Goal: Task Accomplishment & Management: Complete application form

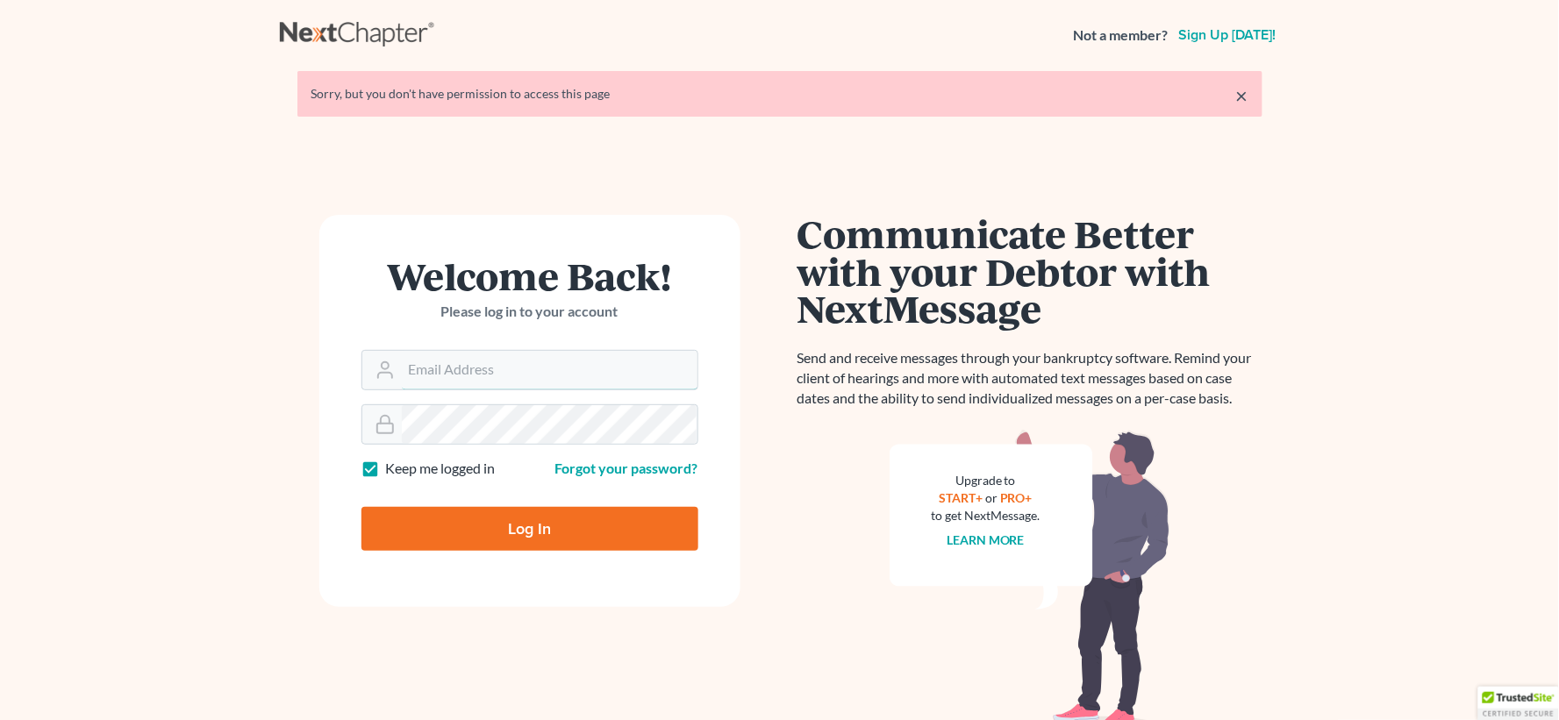
type input "[EMAIL_ADDRESS][DOMAIN_NAME]"
click at [617, 525] on input "Log In" at bounding box center [530, 529] width 337 height 44
type input "Thinking..."
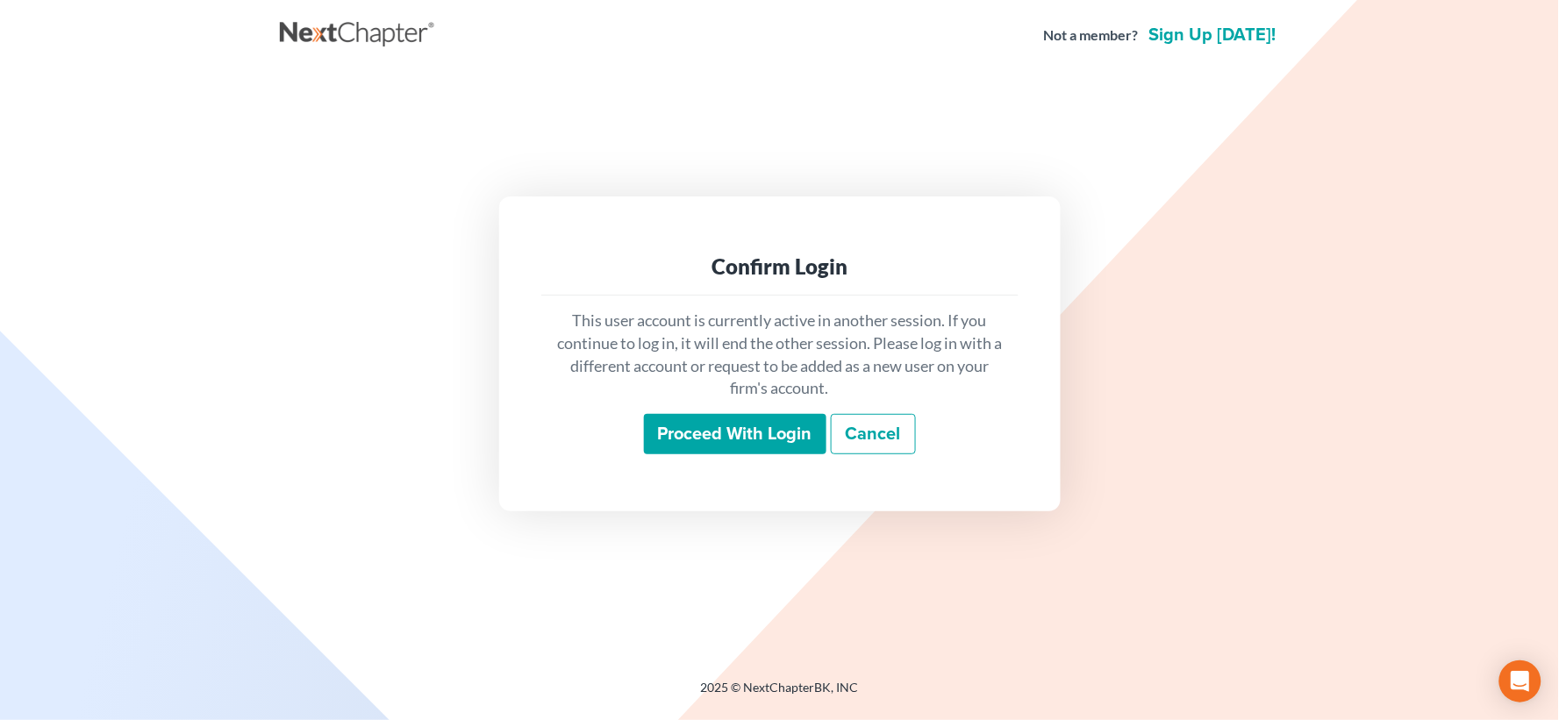
click at [735, 419] on input "Proceed with login" at bounding box center [735, 434] width 183 height 40
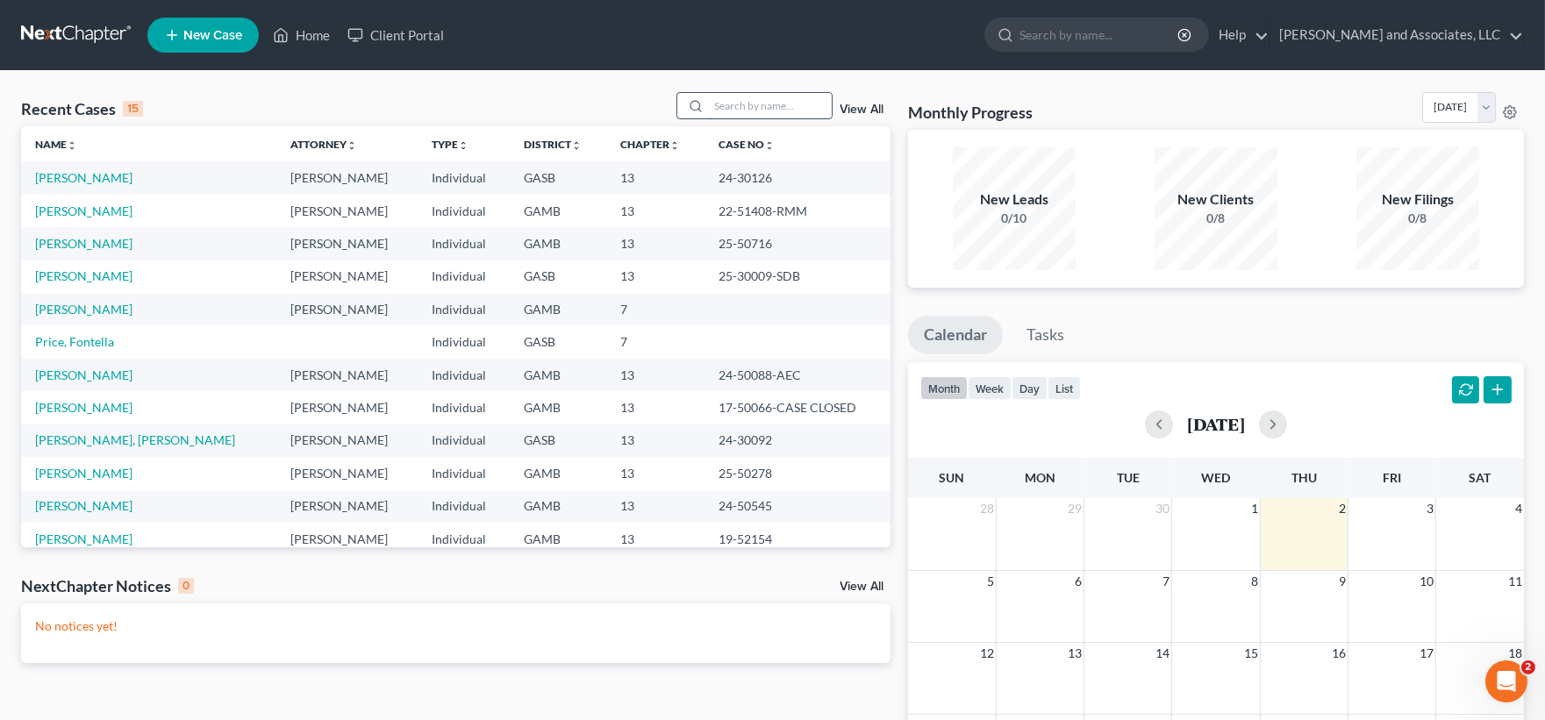
click at [728, 102] on input "search" at bounding box center [770, 105] width 123 height 25
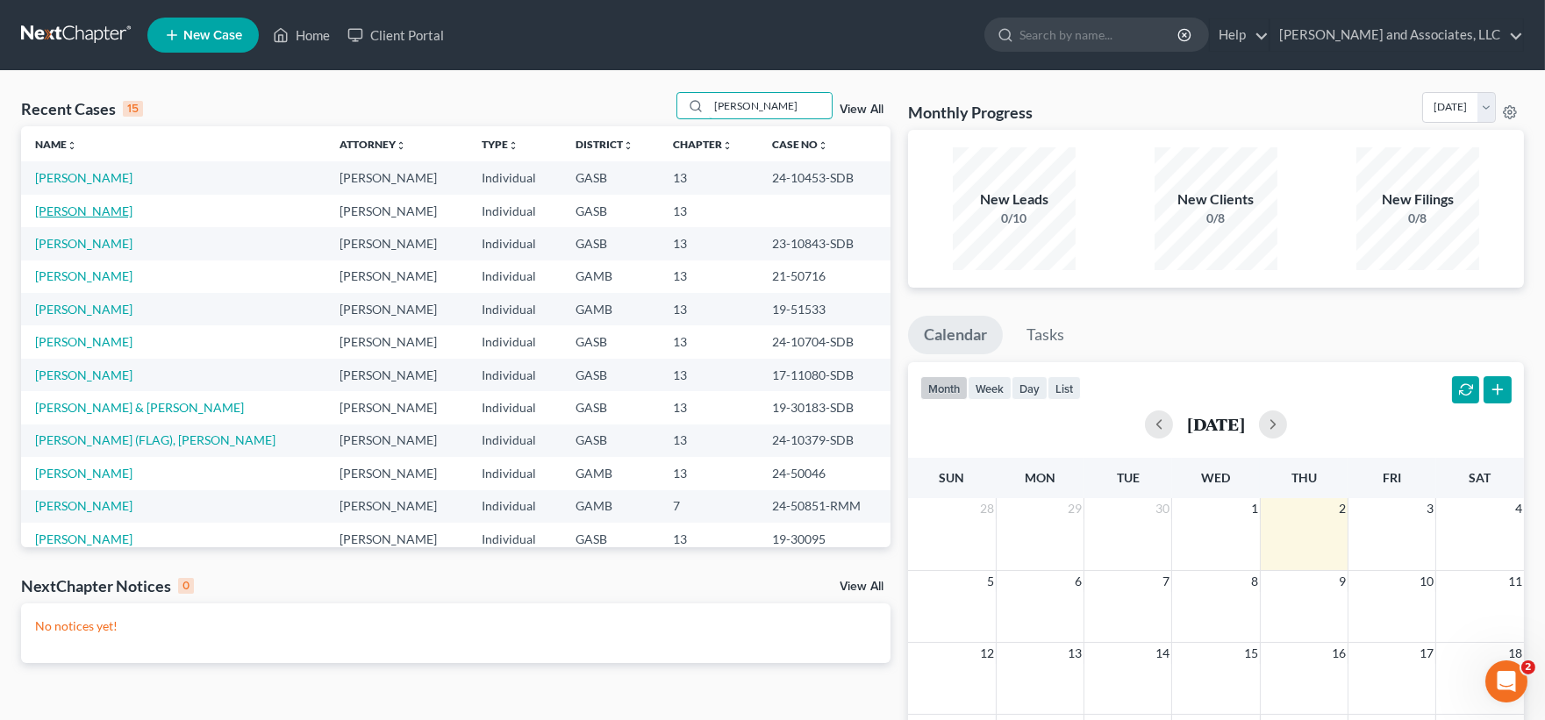
type input "[PERSON_NAME]"
click at [75, 205] on link "[PERSON_NAME]" at bounding box center [83, 211] width 97 height 15
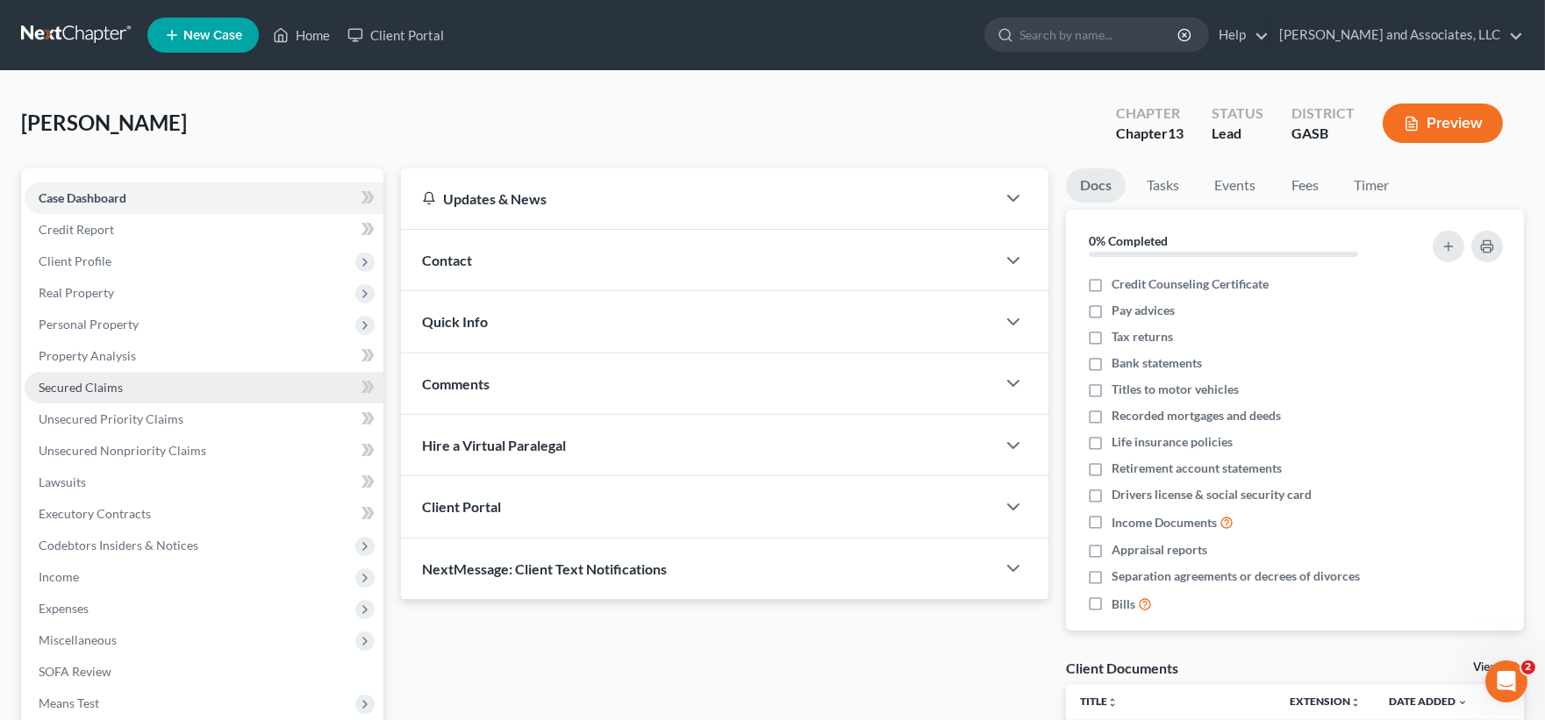
click at [85, 382] on span "Secured Claims" at bounding box center [81, 387] width 84 height 15
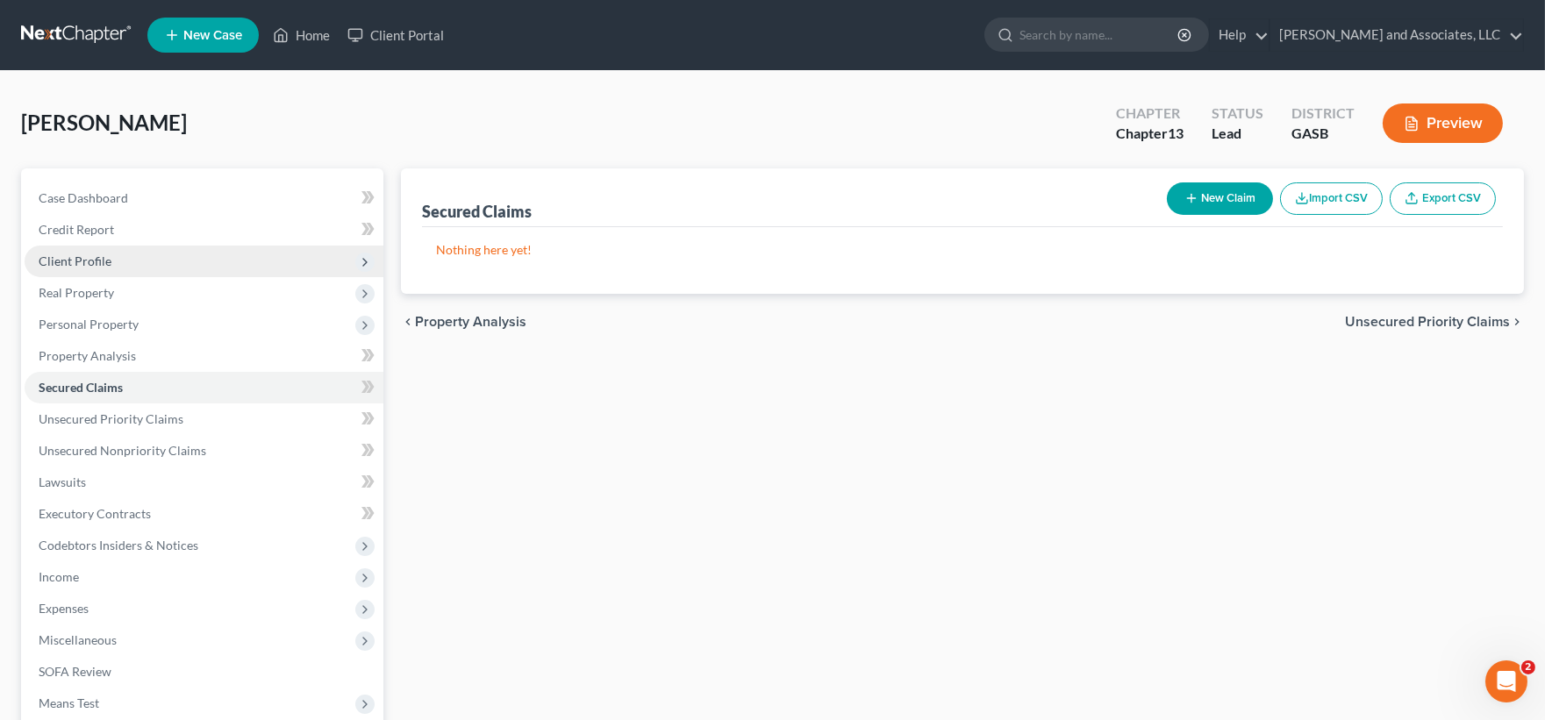
click at [80, 257] on span "Client Profile" at bounding box center [75, 261] width 73 height 15
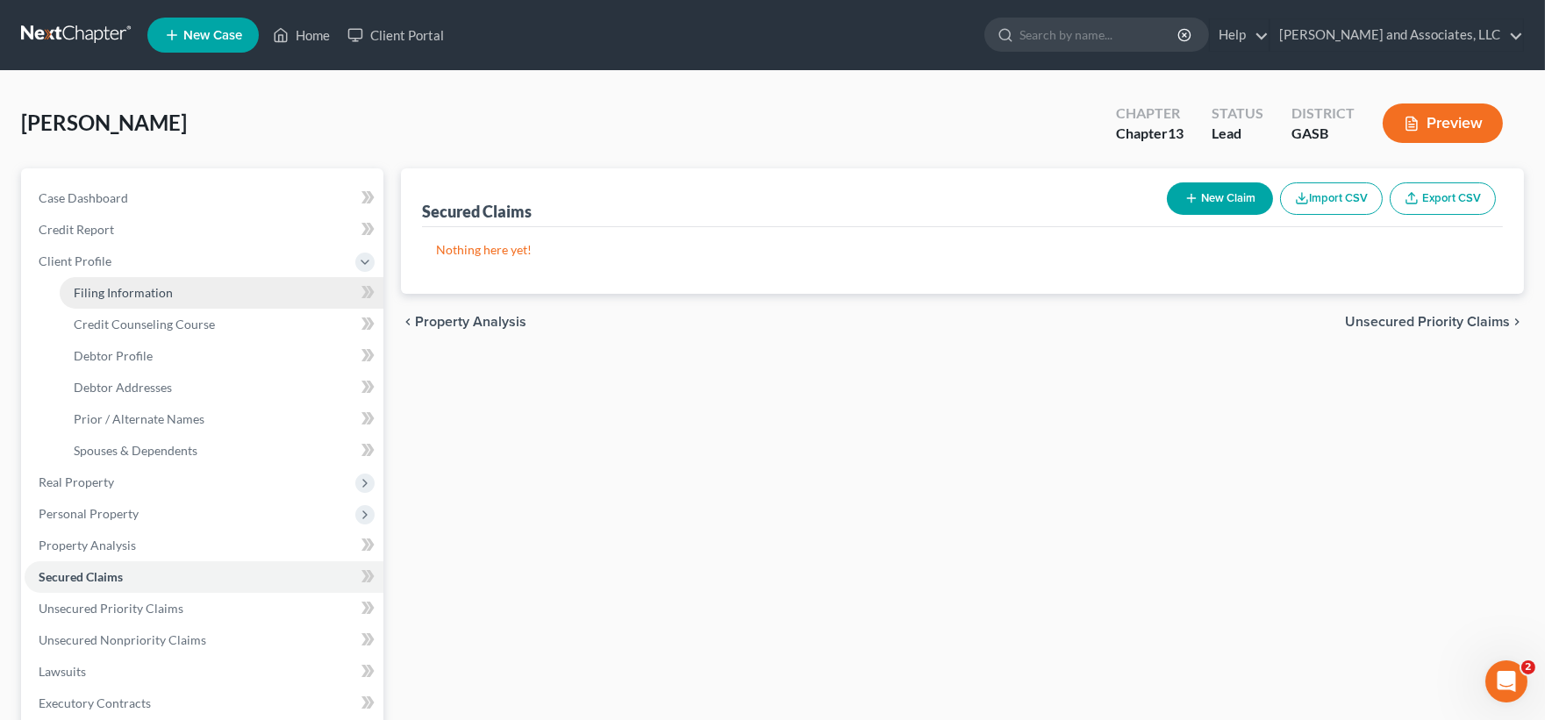
click at [95, 293] on span "Filing Information" at bounding box center [123, 292] width 99 height 15
select select "1"
select select "0"
select select "3"
select select "10"
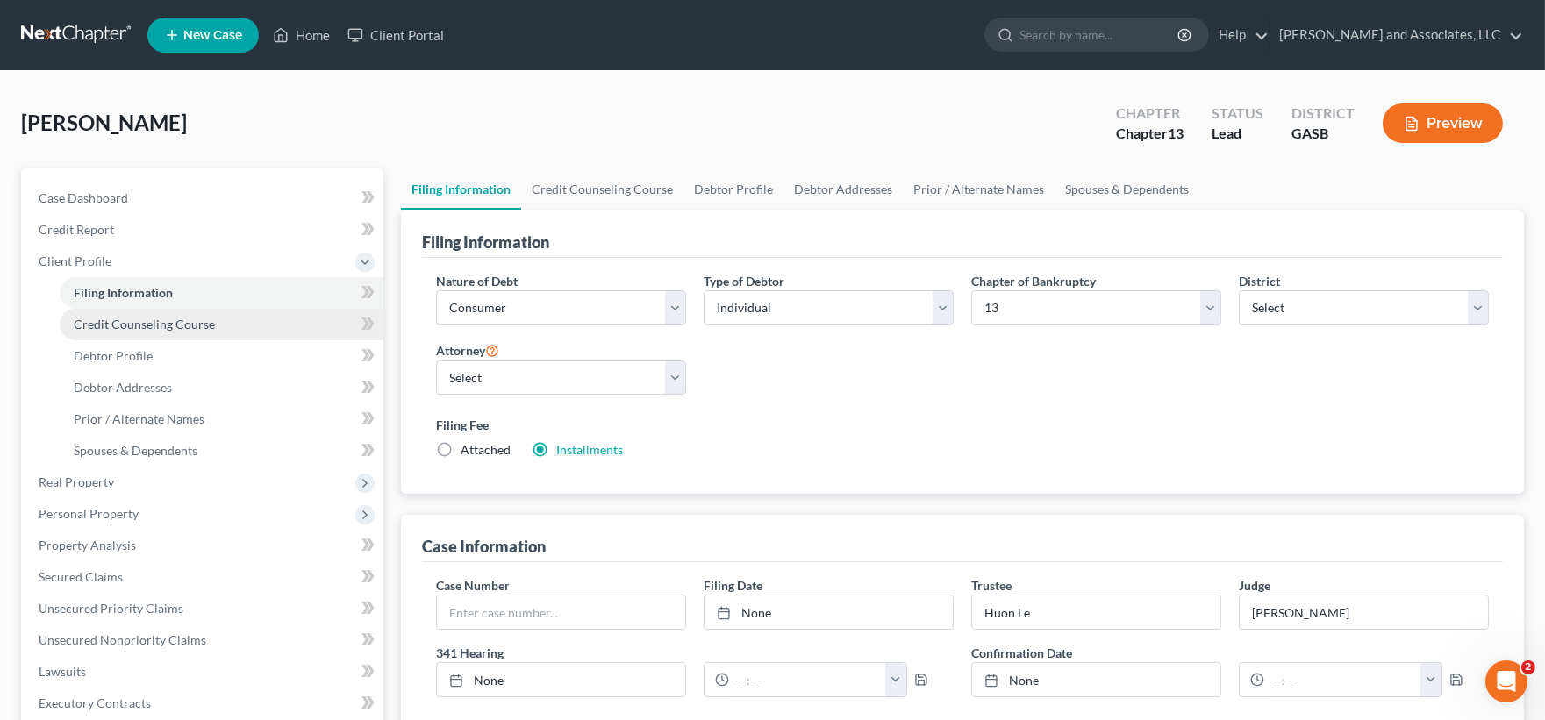
click at [103, 322] on span "Credit Counseling Course" at bounding box center [144, 324] width 141 height 15
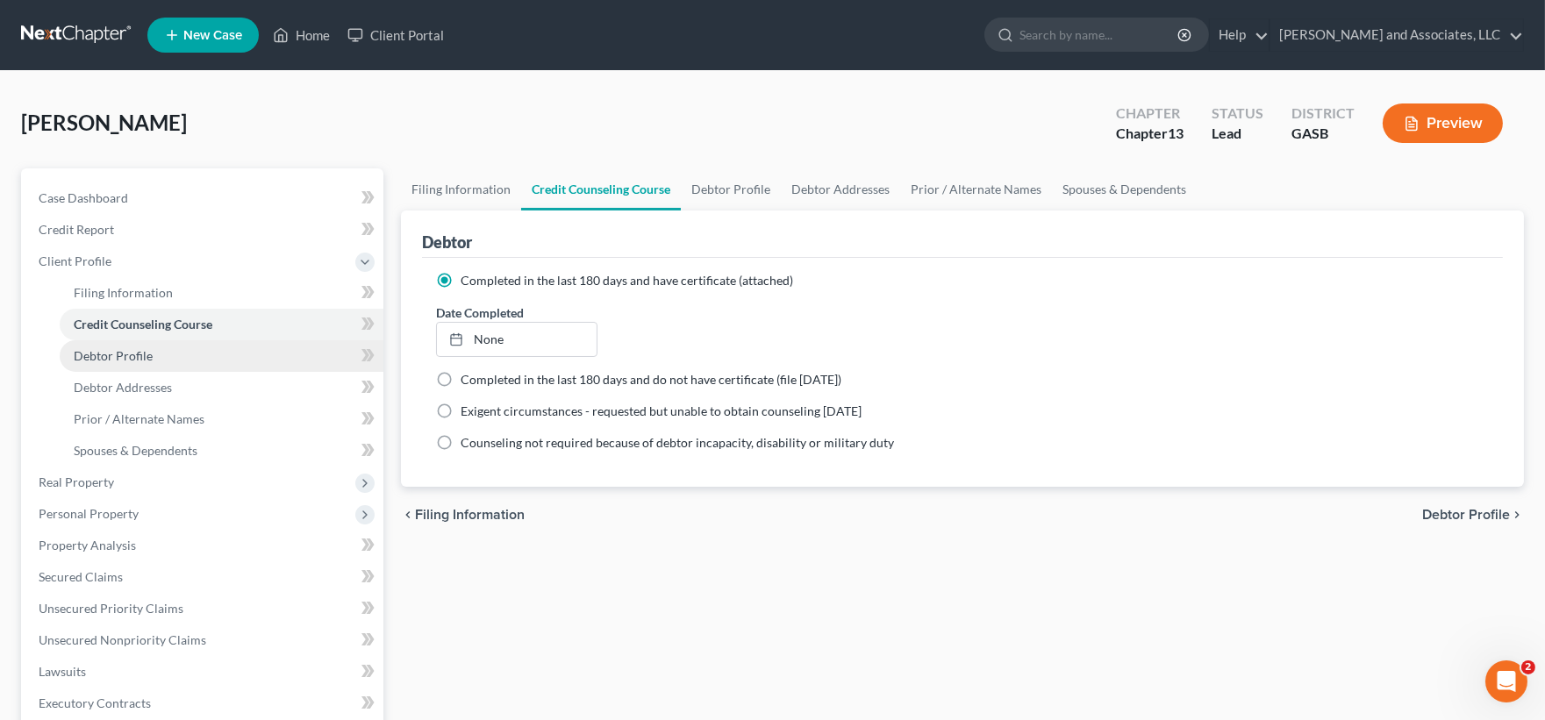
click at [99, 353] on span "Debtor Profile" at bounding box center [113, 355] width 79 height 15
select select "3"
select select "0"
